Goal: Transaction & Acquisition: Download file/media

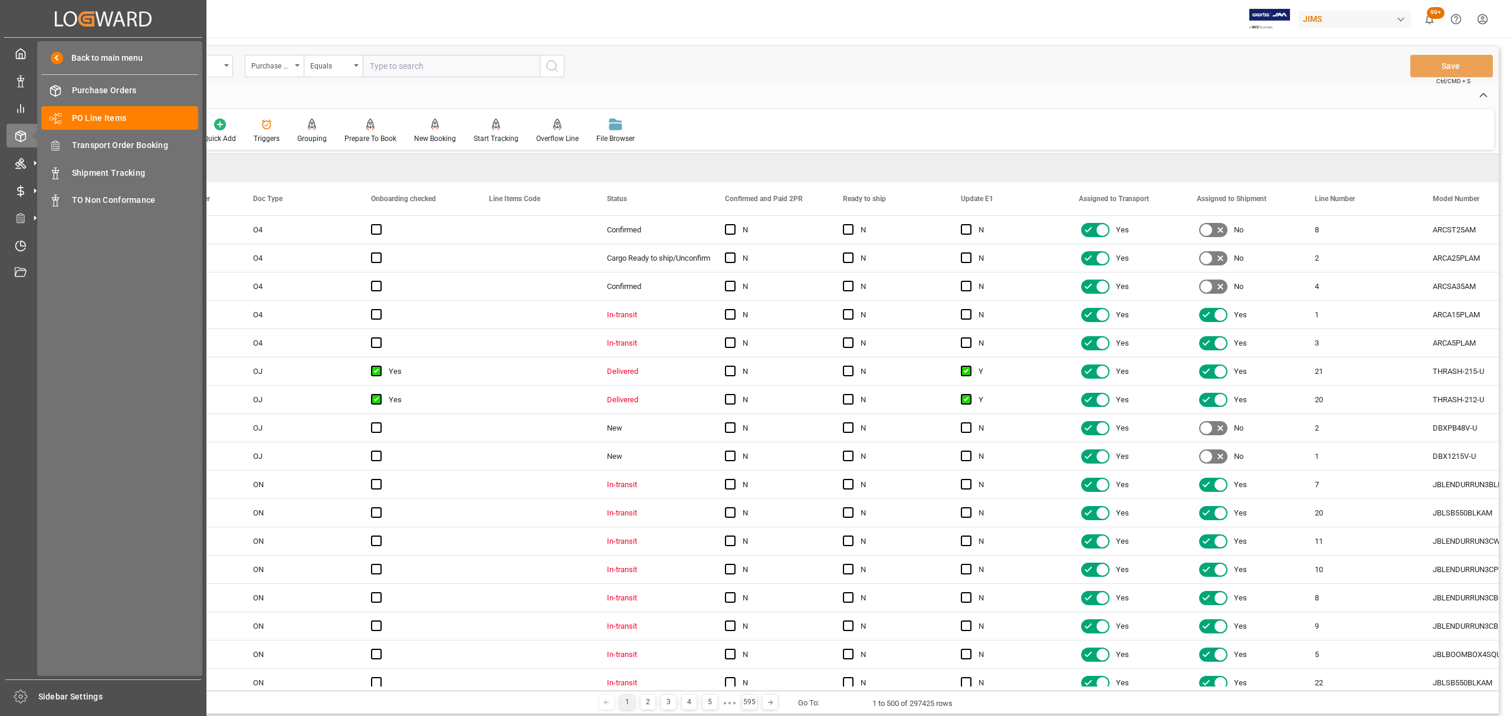
click at [123, 171] on span "Shipment Tracking" at bounding box center [135, 173] width 127 height 12
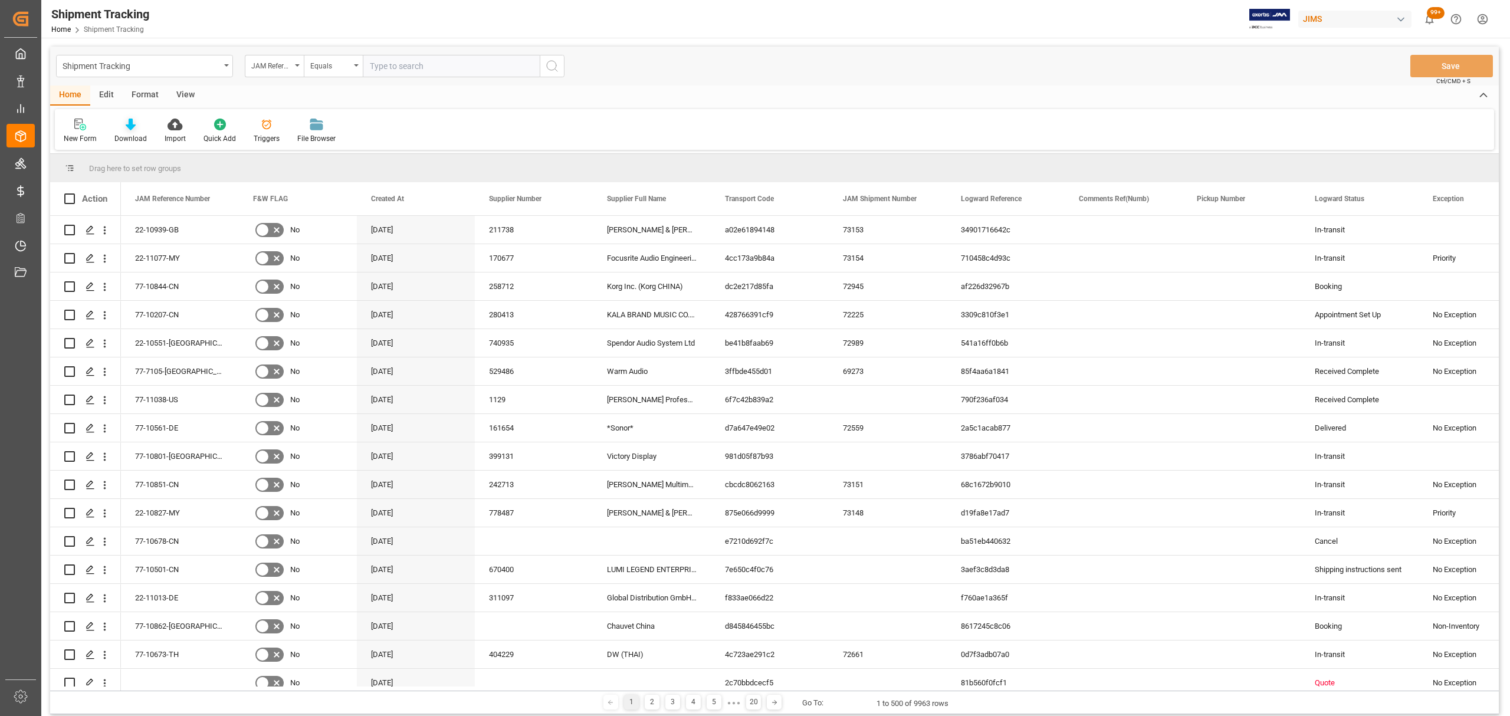
click at [126, 125] on icon at bounding box center [131, 125] width 10 height 12
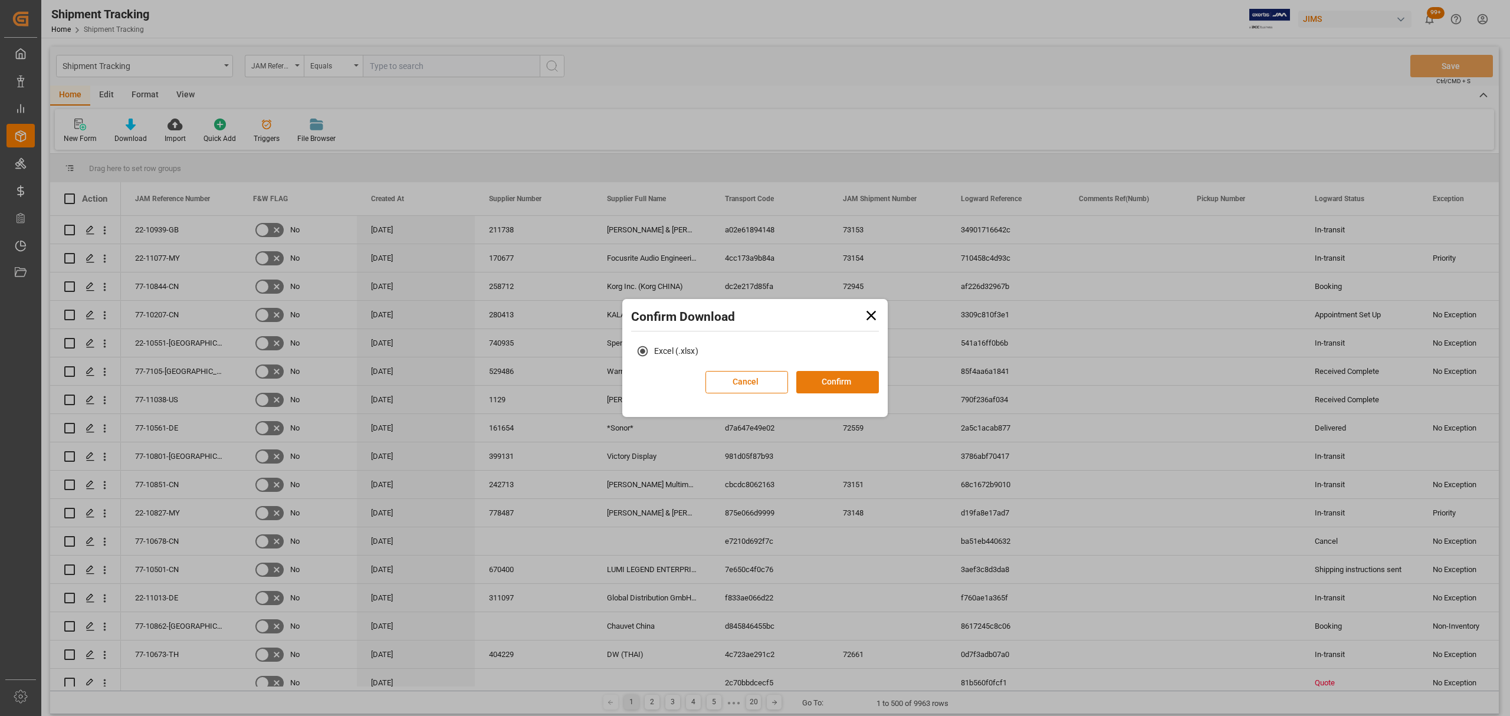
click at [847, 382] on button "Confirm" at bounding box center [837, 382] width 83 height 22
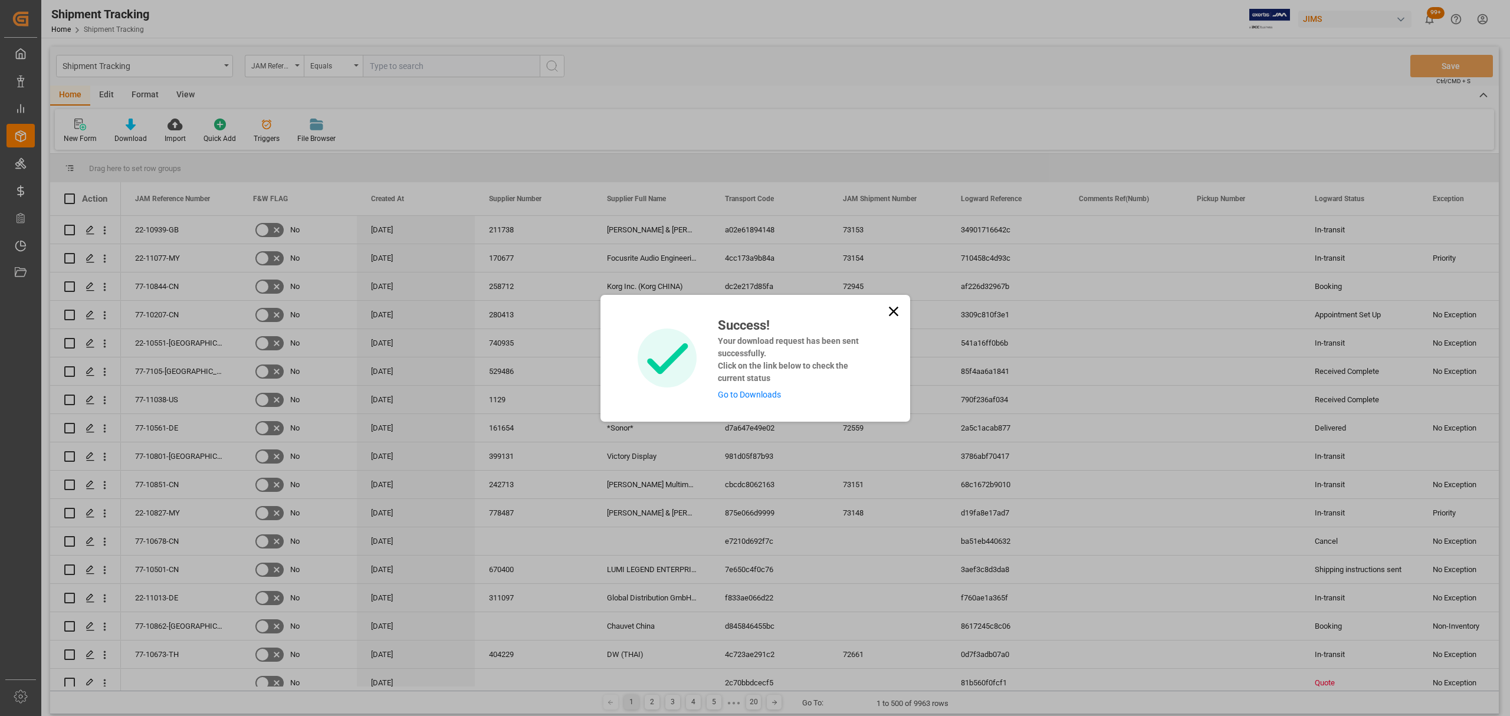
click at [758, 392] on link "Go to Downloads" at bounding box center [749, 394] width 63 height 9
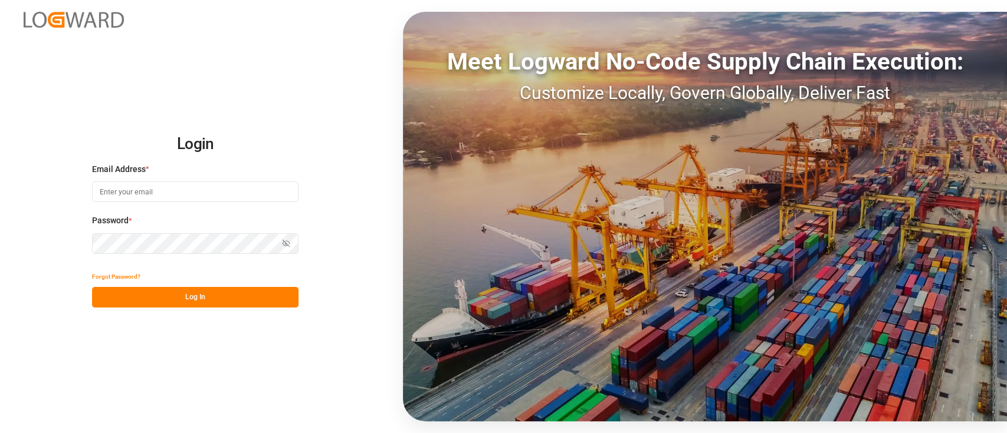
type input "hamid.rezaei@jamindustries.com"
click at [294, 66] on div "Login Email Address * hamid.rezaei@jamindustries.com Password * Show password F…" at bounding box center [503, 216] width 1007 height 433
click at [305, 63] on div "Login Email Address * hamid.rezaei@jamindustries.com Password * Show password F…" at bounding box center [503, 216] width 1007 height 433
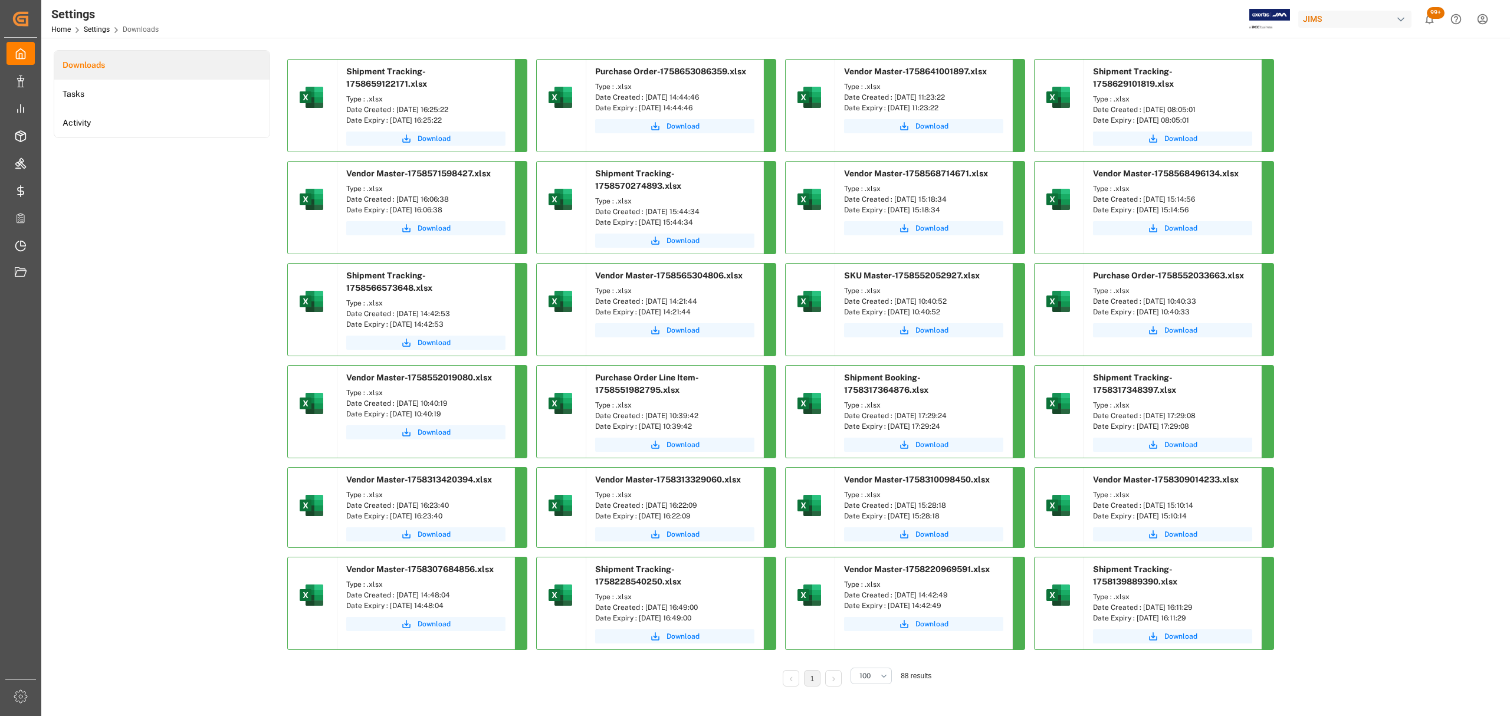
click at [176, 262] on div "Downloads Tasks Activity" at bounding box center [162, 376] width 216 height 653
click at [441, 133] on span "Download" at bounding box center [434, 138] width 33 height 11
drag, startPoint x: 124, startPoint y: 177, endPoint x: 126, endPoint y: 194, distance: 16.7
click at [126, 194] on div "Downloads Tasks Activity" at bounding box center [162, 376] width 216 height 653
